Goal: Task Accomplishment & Management: Complete application form

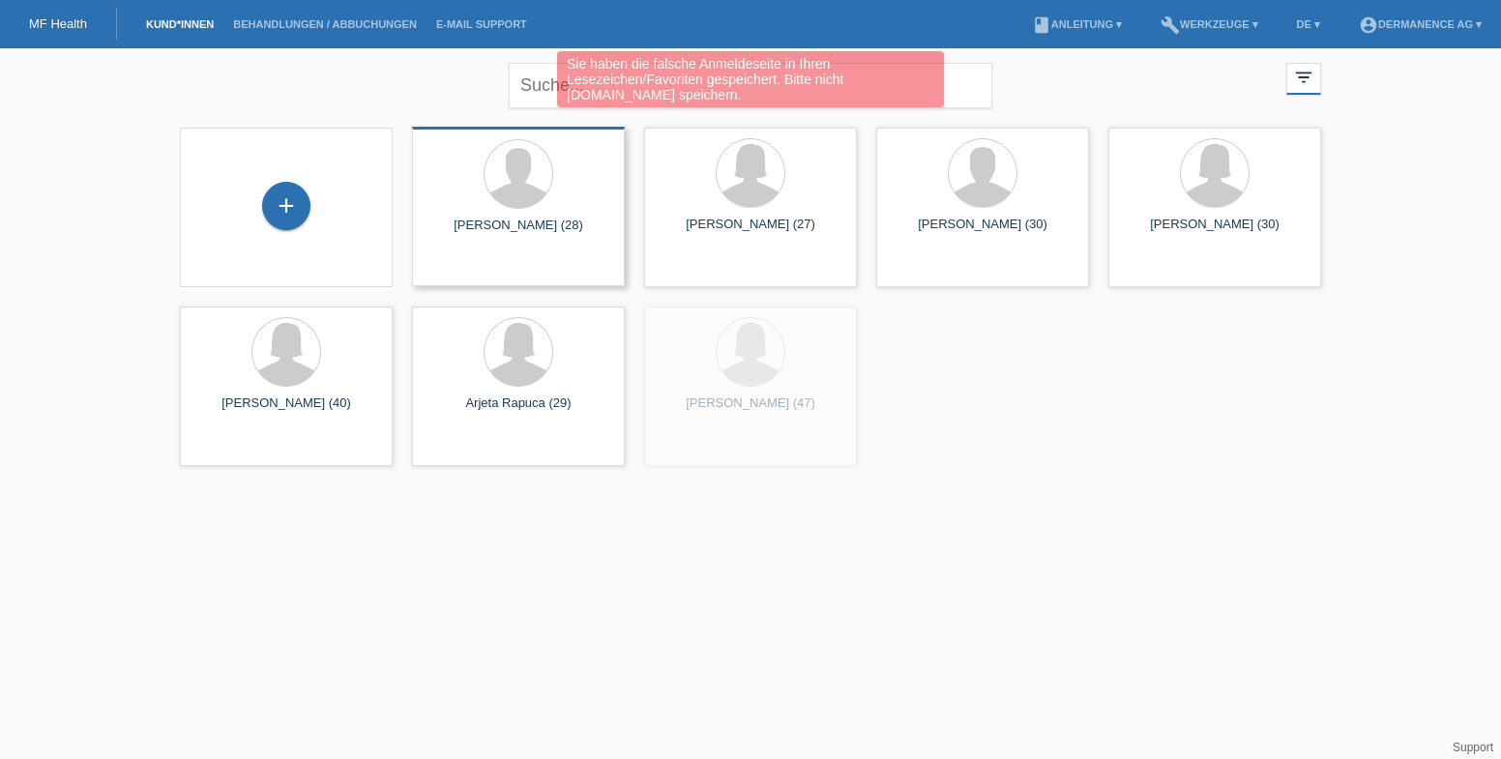
drag, startPoint x: 290, startPoint y: 201, endPoint x: 419, endPoint y: 254, distance: 139.2
click at [290, 201] on div "+" at bounding box center [286, 206] width 48 height 48
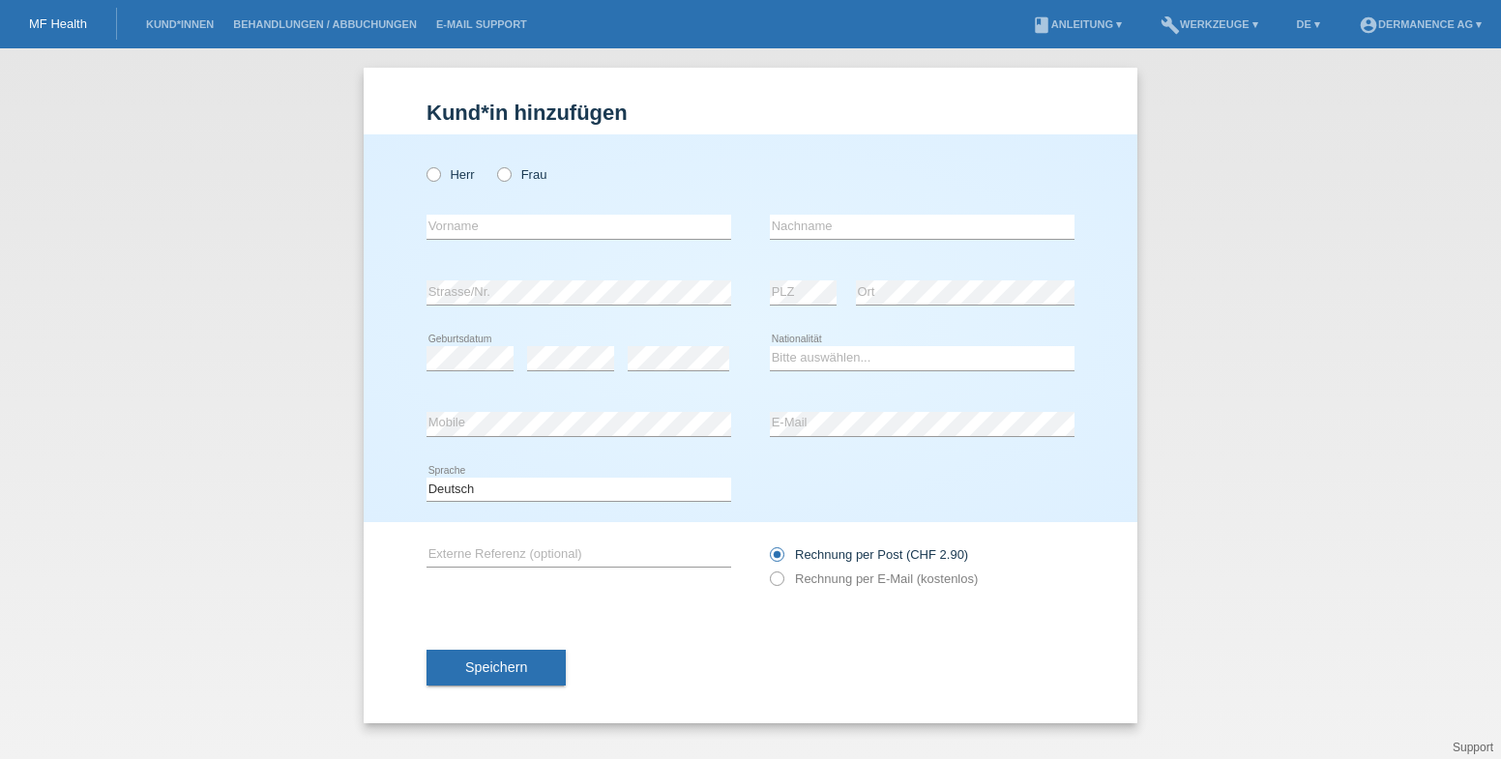
click at [526, 170] on label "Frau" at bounding box center [521, 174] width 49 height 15
click at [510, 170] on input "Frau" at bounding box center [503, 173] width 13 height 13
radio input "true"
click at [503, 228] on input "text" at bounding box center [579, 227] width 305 height 24
drag, startPoint x: 515, startPoint y: 222, endPoint x: 403, endPoint y: 222, distance: 111.3
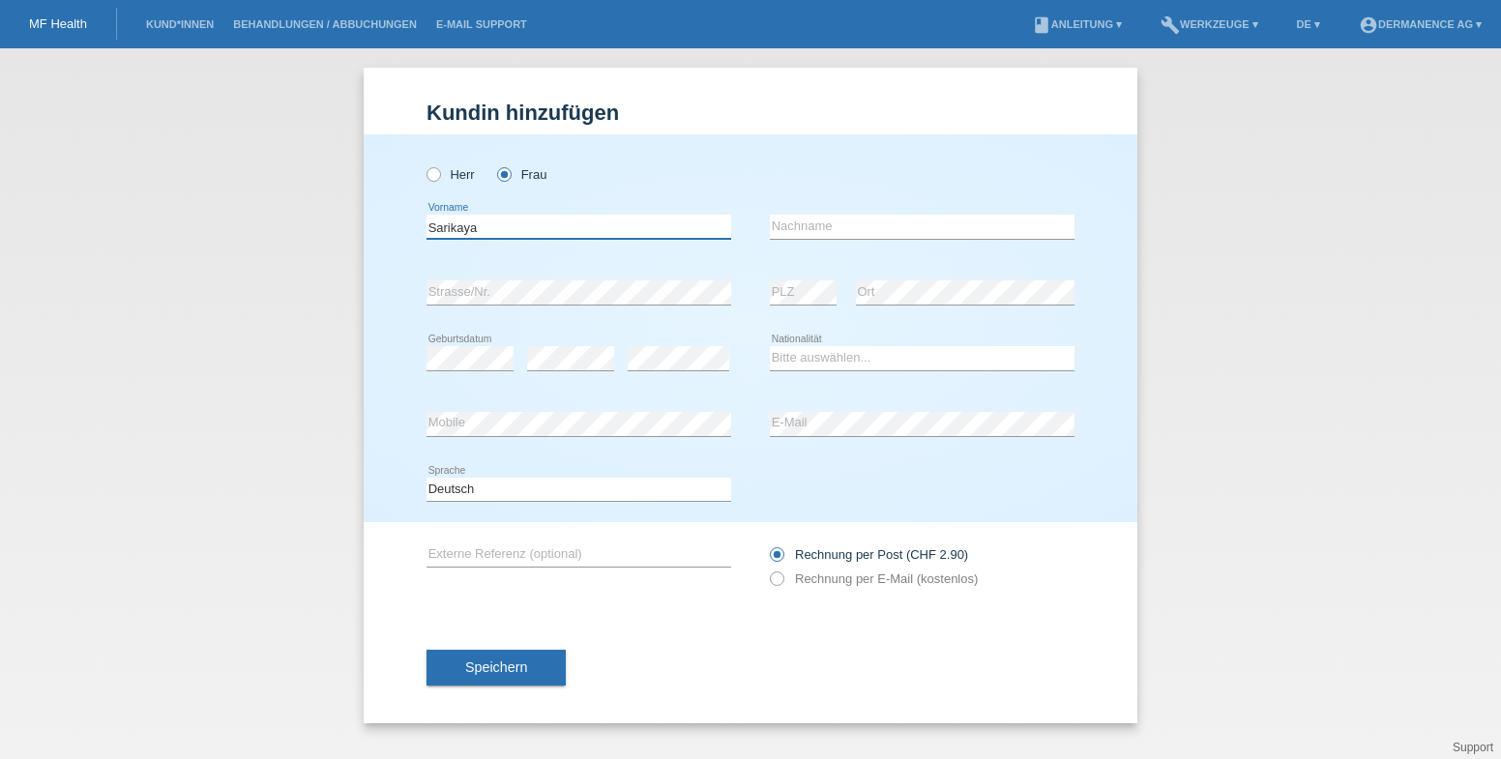
click at [404, 222] on div "Herr Frau Sarikaya error Vorname" at bounding box center [751, 328] width 774 height 388
type input "Sarikaya"
click at [852, 212] on div "error Nachname" at bounding box center [922, 227] width 305 height 66
click at [816, 223] on input "text" at bounding box center [922, 227] width 305 height 24
paste input "Sarikaya"
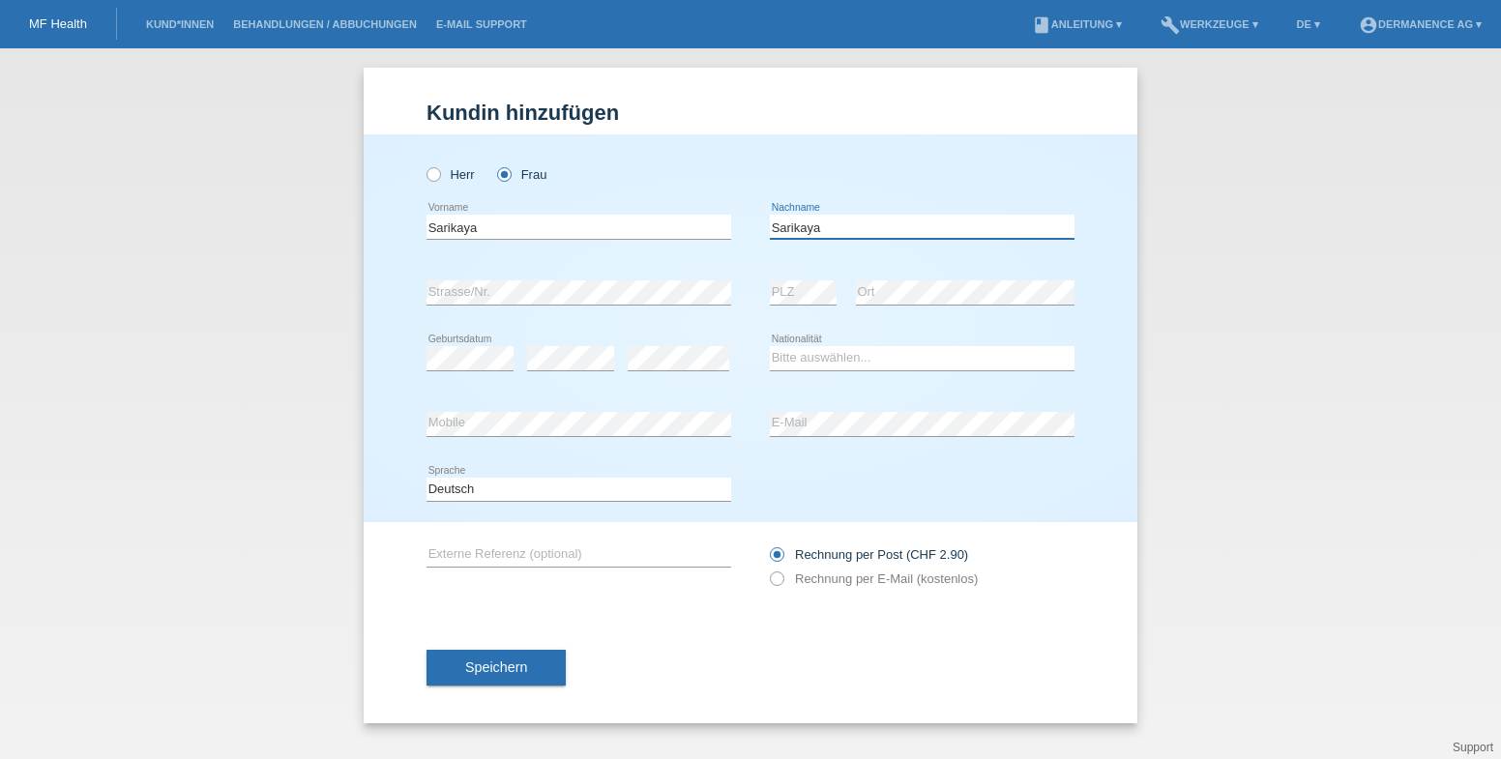
type input "Sarikaya"
drag, startPoint x: 401, startPoint y: 224, endPoint x: 299, endPoint y: 214, distance: 103.1
click at [299, 214] on div "Kund*in hinzufügen Kunde hinzufügen Kundin hinzufügen Herr Frau Sarikaya error …" at bounding box center [750, 403] width 1501 height 711
type input "Eylem"
click at [470, 279] on div "error Strasse/Nr." at bounding box center [579, 293] width 305 height 66
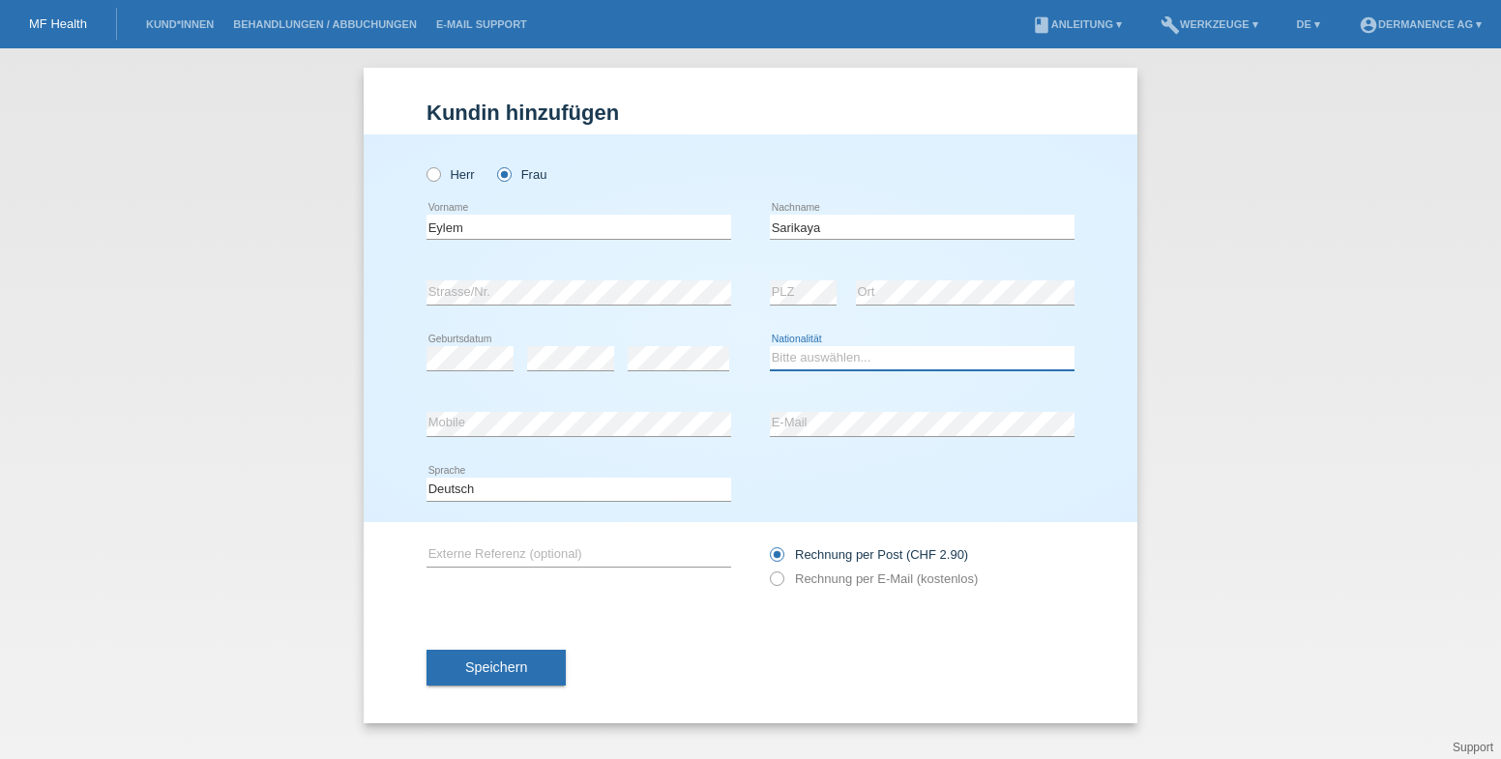
click at [850, 359] on select "Bitte auswählen... Schweiz Deutschland Liechtenstein Österreich ------------ Af…" at bounding box center [922, 357] width 305 height 23
click at [849, 406] on div "error E-Mail" at bounding box center [922, 425] width 305 height 66
click at [852, 229] on input "Sarikaya" at bounding box center [922, 227] width 305 height 24
click at [827, 362] on select "Bitte auswählen... Schweiz Deutschland Liechtenstein Österreich ------------ Af…" at bounding box center [922, 357] width 305 height 23
select select "CH"
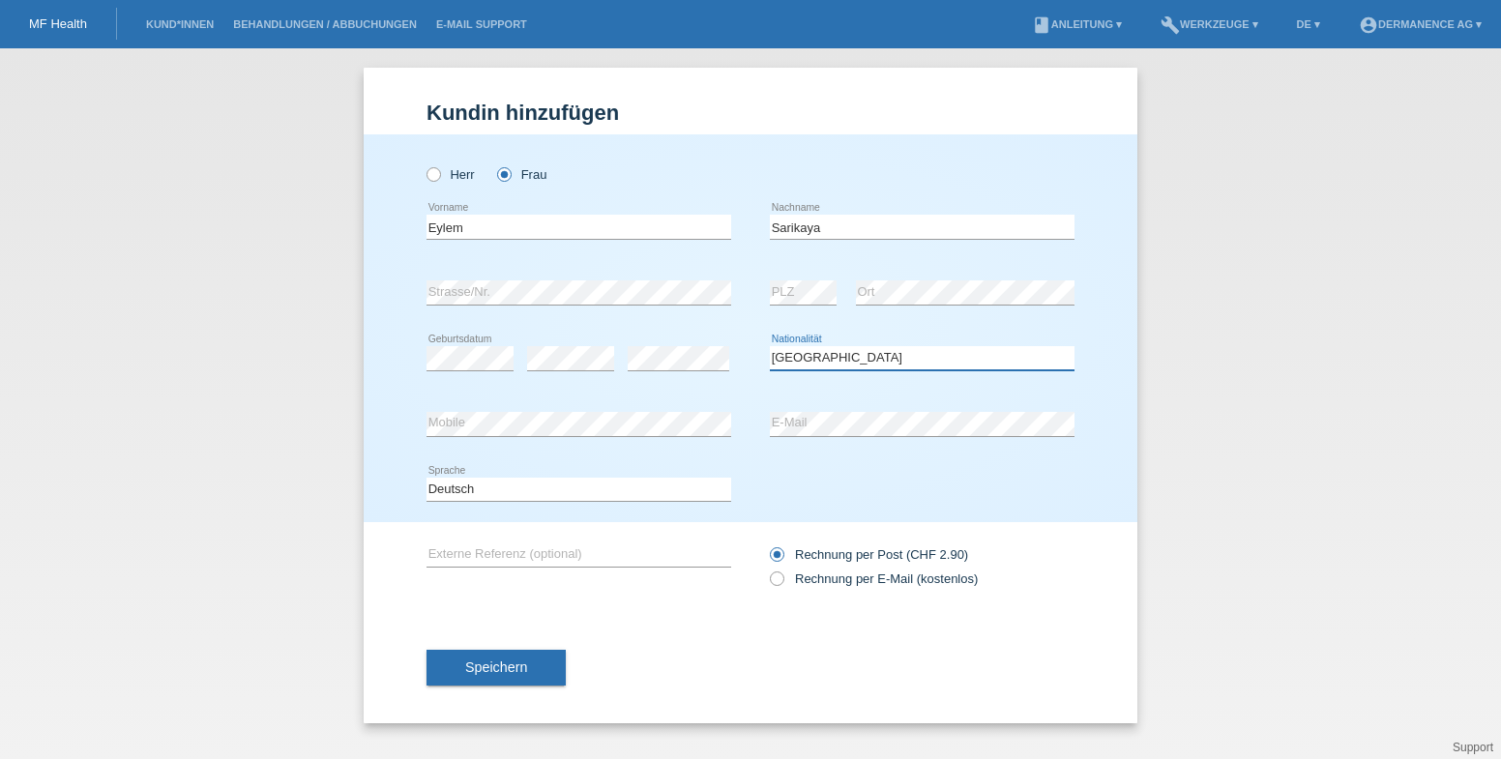
click at [770, 346] on select "Bitte auswählen... Schweiz Deutschland Liechtenstein Österreich ------------ Af…" at bounding box center [922, 357] width 305 height 23
drag, startPoint x: 827, startPoint y: 584, endPoint x: 658, endPoint y: 636, distance: 176.9
click at [826, 583] on label "Rechnung per E-Mail (kostenlos)" at bounding box center [874, 579] width 208 height 15
click at [783, 583] on input "Rechnung per E-Mail (kostenlos)" at bounding box center [776, 584] width 13 height 24
radio input "true"
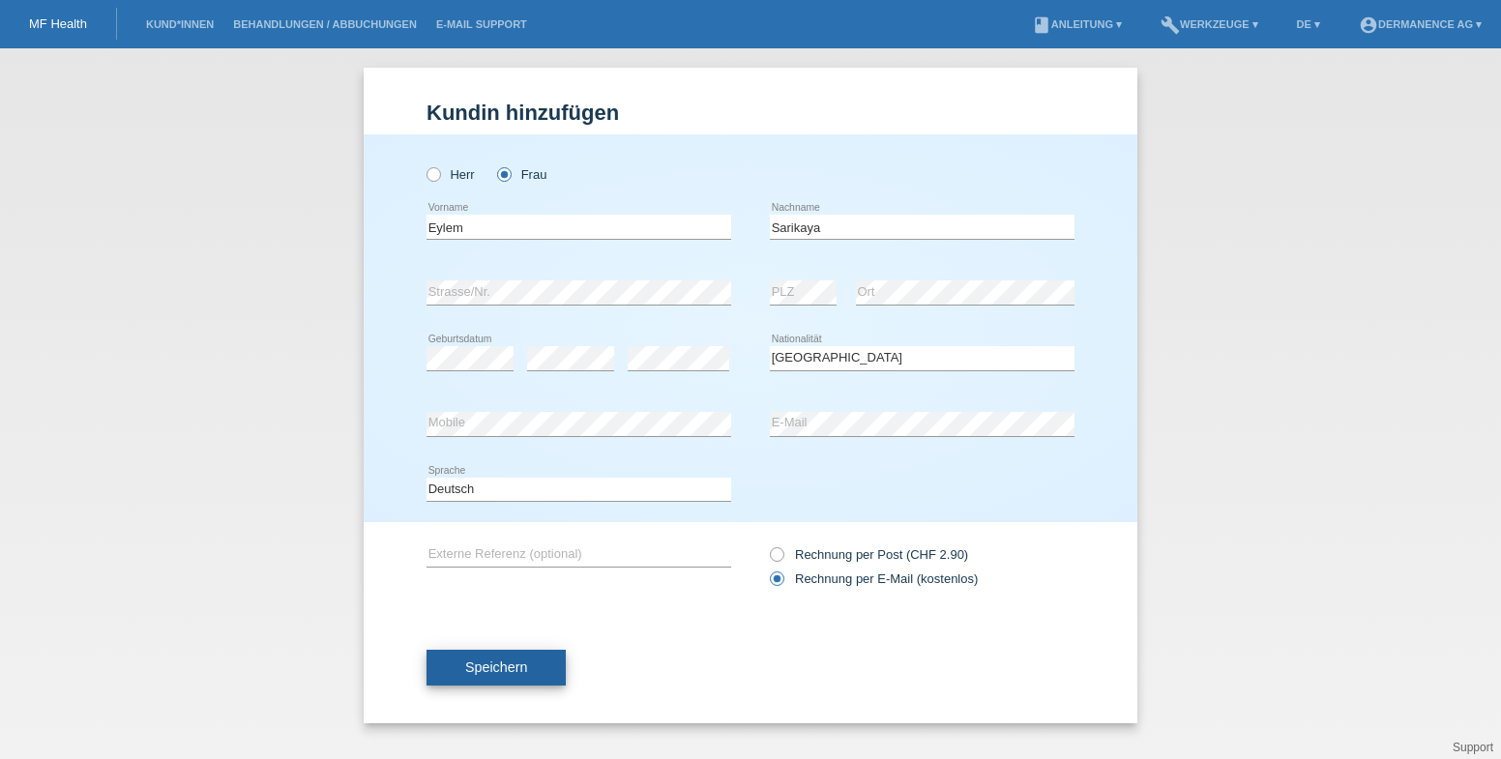
click at [480, 663] on span "Speichern" at bounding box center [496, 667] width 62 height 15
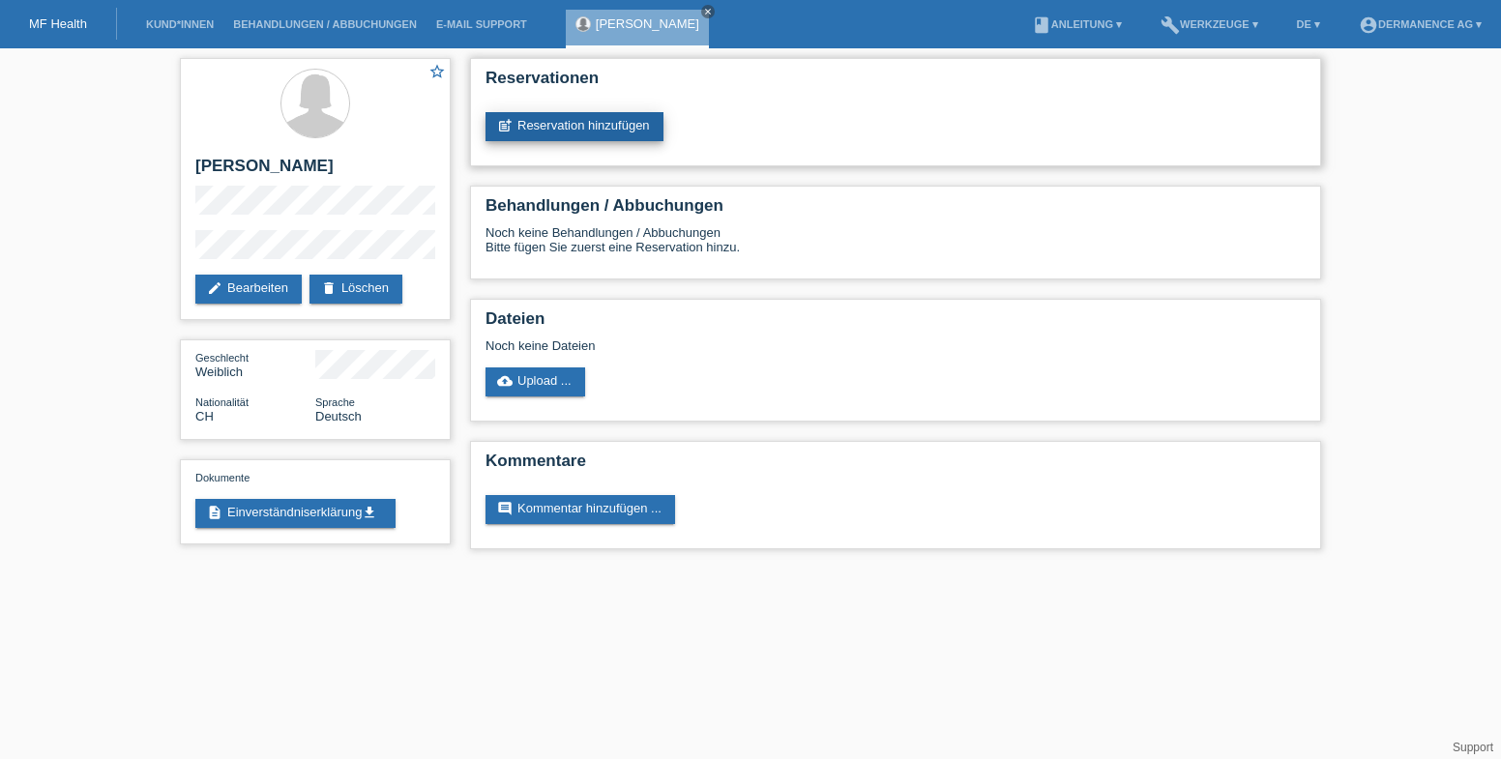
click at [571, 123] on link "post_add Reservation hinzufügen" at bounding box center [575, 126] width 178 height 29
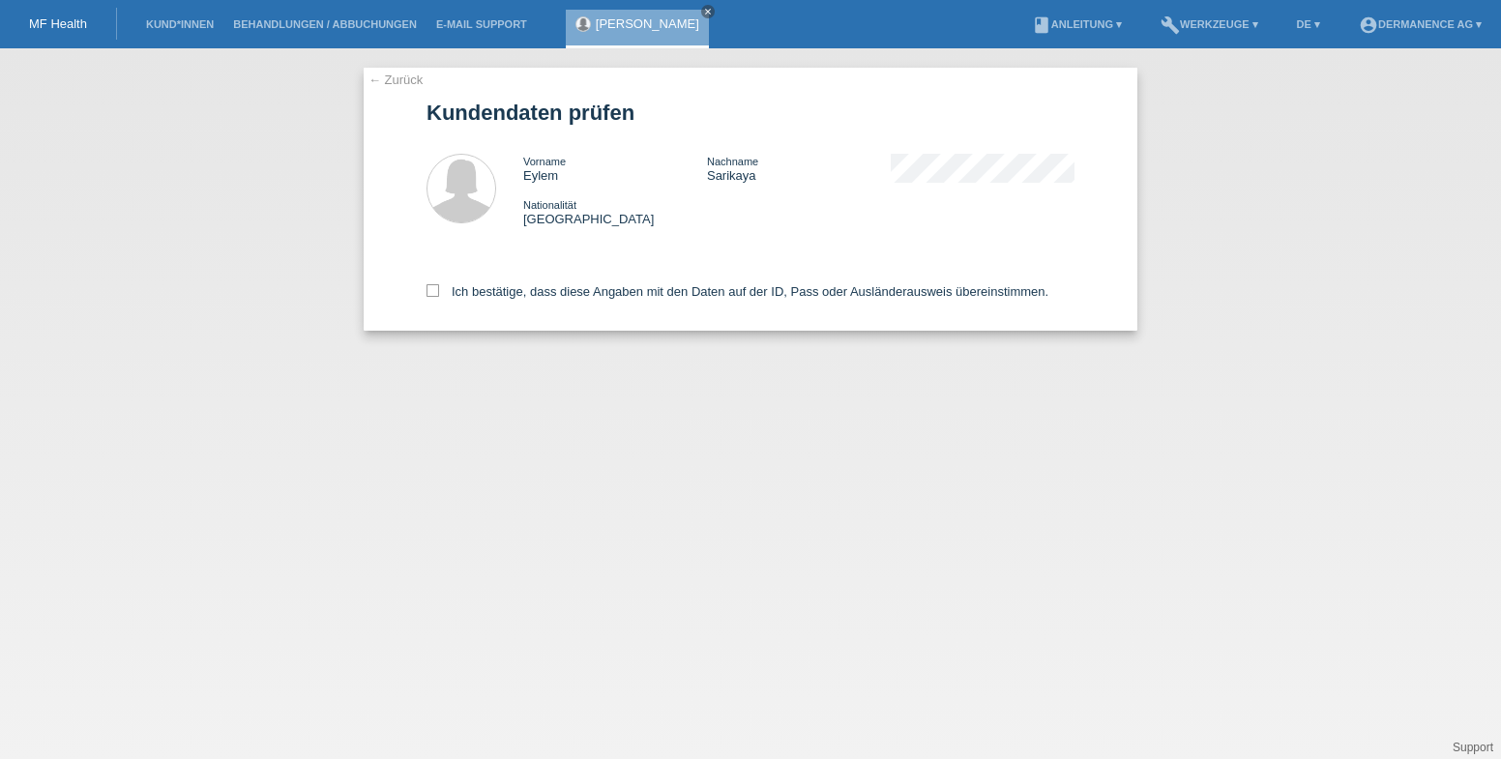
click at [504, 301] on div "Ich bestätige, dass diese Angaben mit den Daten auf der ID, Pass oder Ausländer…" at bounding box center [751, 288] width 648 height 85
click at [588, 298] on label "Ich bestätige, dass diese Angaben mit den Daten auf der ID, Pass oder Ausländer…" at bounding box center [738, 291] width 622 height 15
click at [439, 297] on input "Ich bestätige, dass diese Angaben mit den Daten auf der ID, Pass oder Ausländer…" at bounding box center [433, 290] width 13 height 13
checkbox input "true"
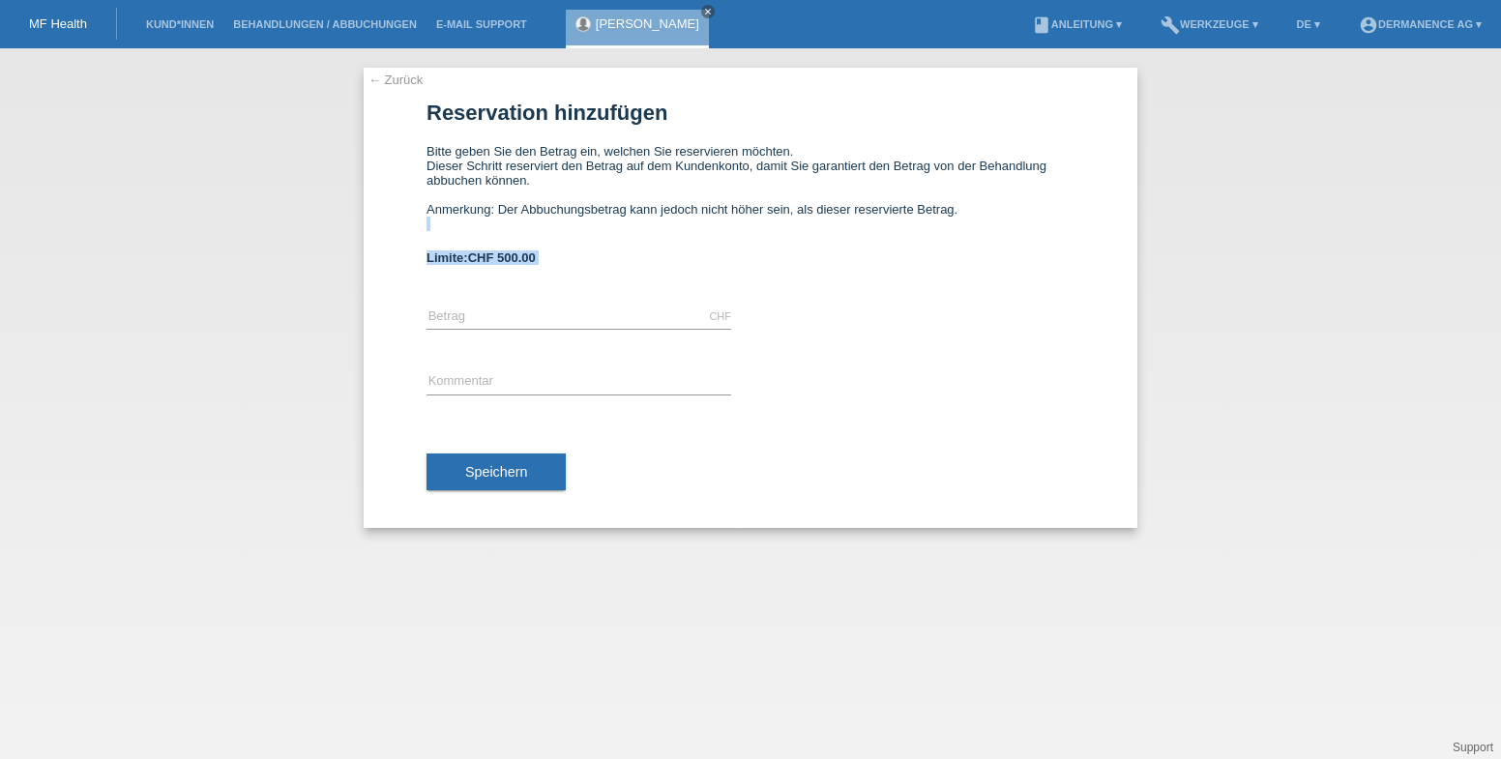
drag, startPoint x: 505, startPoint y: 241, endPoint x: 400, endPoint y: 224, distance: 106.7
click at [400, 224] on div "← Zurück Reservation hinzufügen Bitte geben Sie den Betrag ein, welchen Sie res…" at bounding box center [751, 298] width 774 height 460
click at [1085, 274] on div "← Zurück Reservation hinzufügen Bitte geben Sie den Betrag ein, welchen Sie res…" at bounding box center [751, 298] width 774 height 460
